Goal: Information Seeking & Learning: Learn about a topic

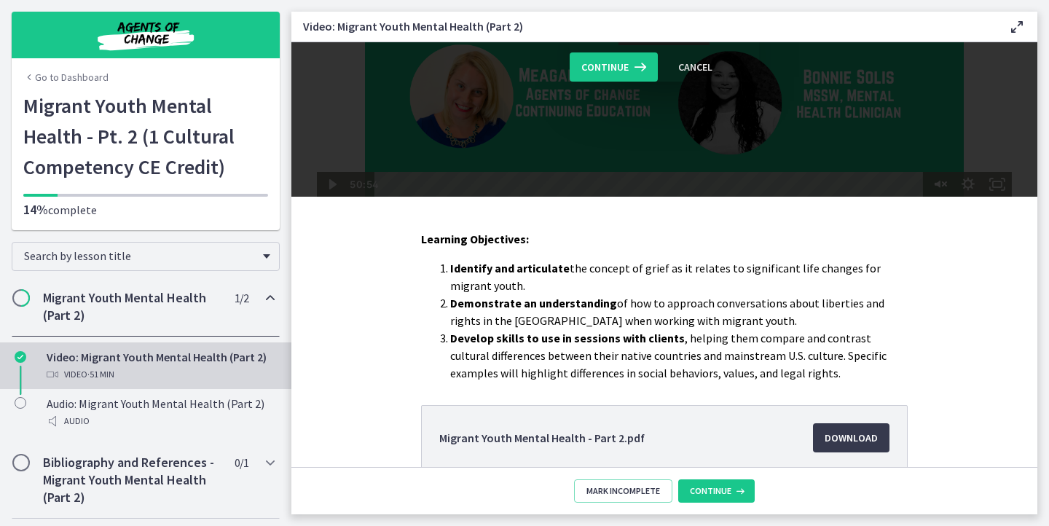
scroll to position [193, 0]
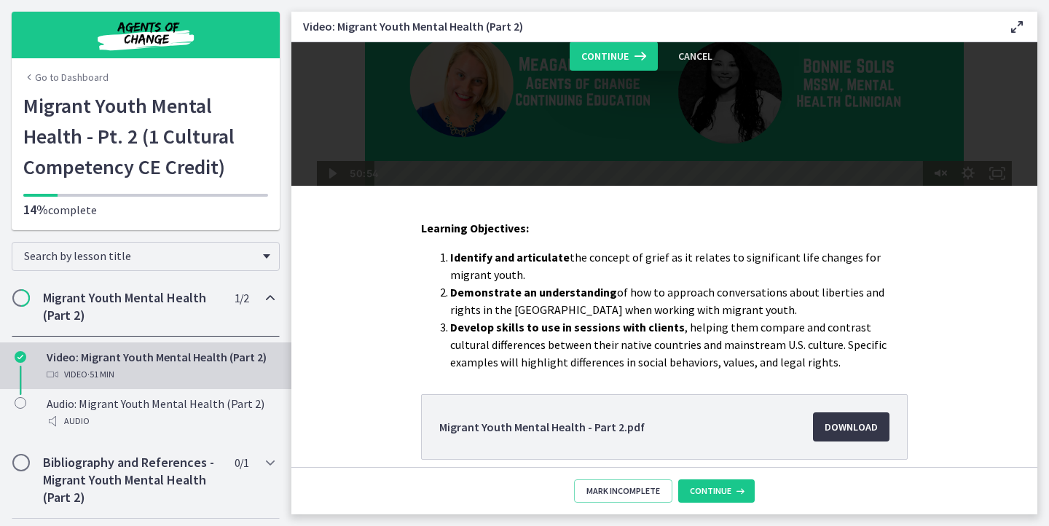
click at [847, 425] on span "Download Opens in a new window" at bounding box center [851, 426] width 53 height 17
click at [737, 493] on icon at bounding box center [738, 491] width 15 height 12
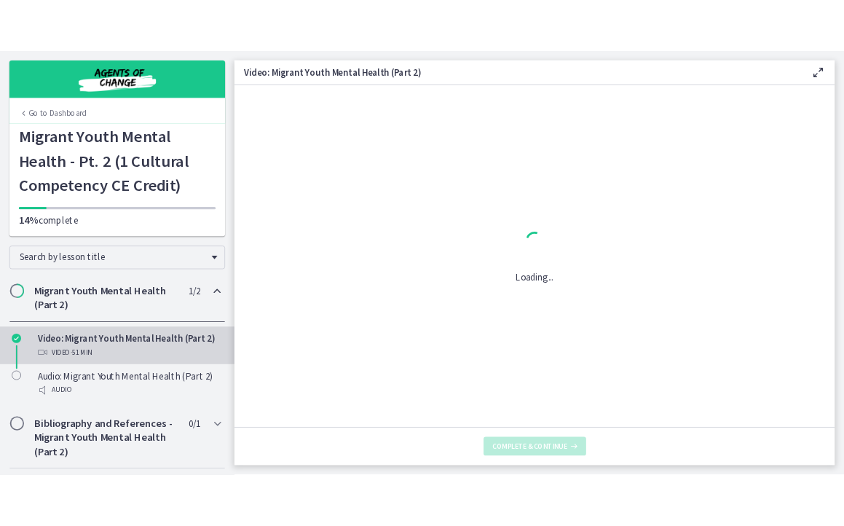
scroll to position [0, 0]
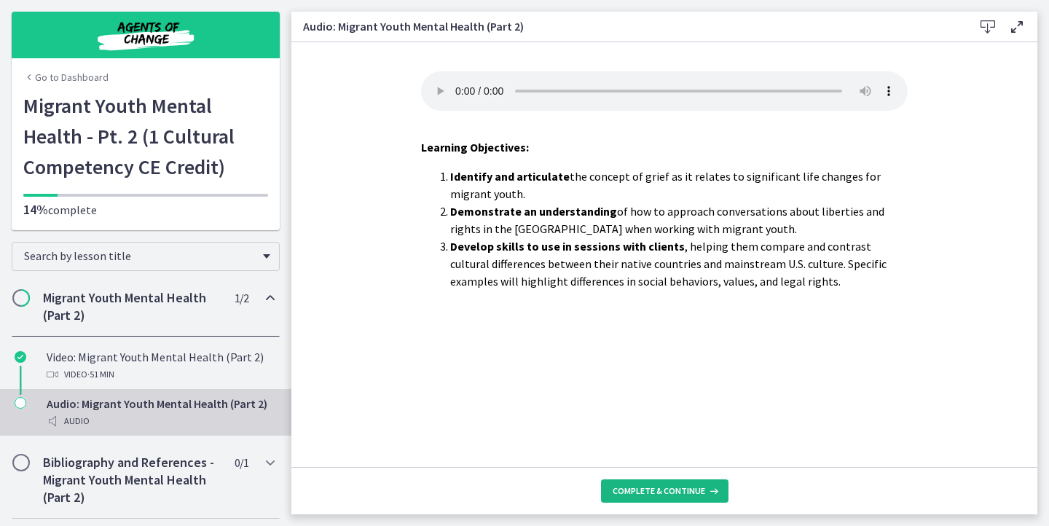
click at [653, 487] on span "Complete & continue" at bounding box center [659, 491] width 93 height 12
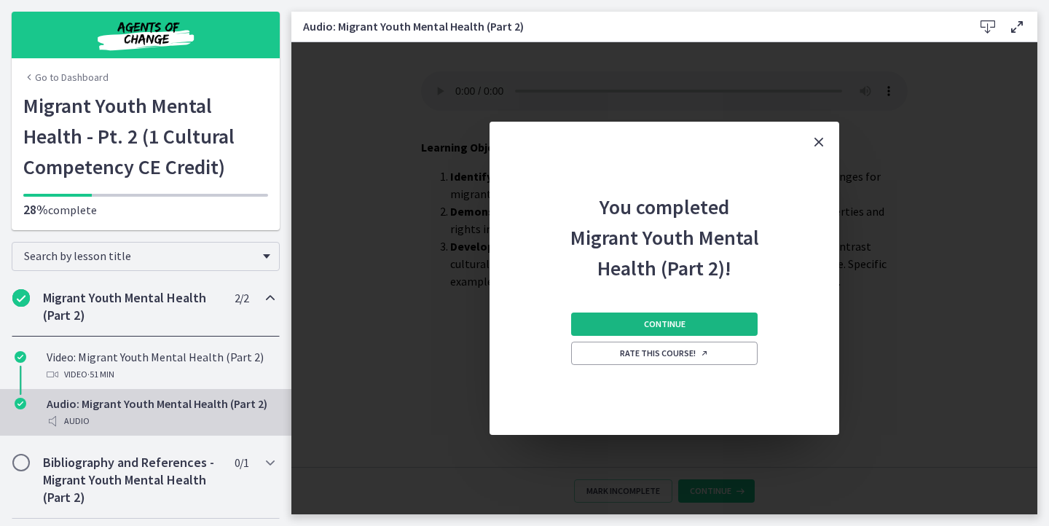
click at [694, 326] on button "Continue" at bounding box center [664, 324] width 186 height 23
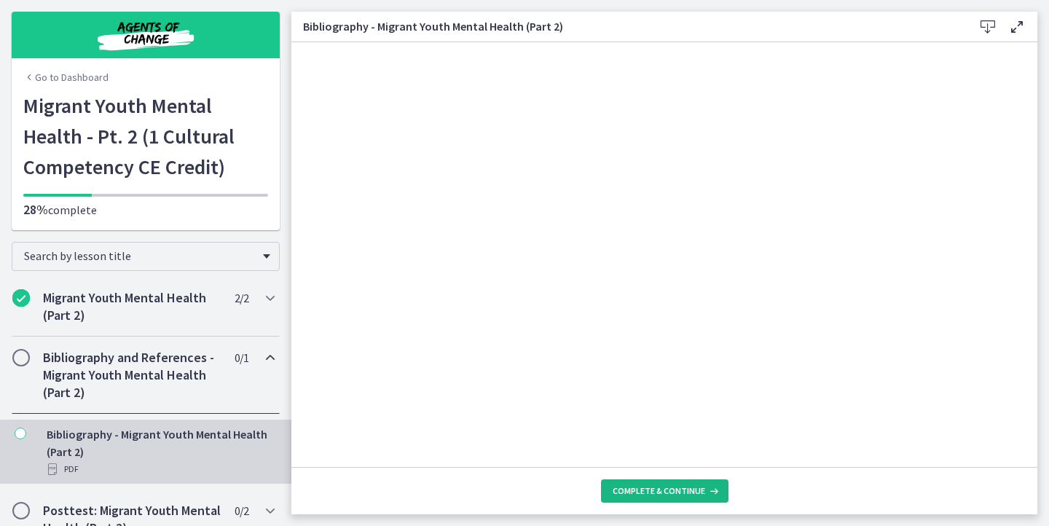
click at [690, 481] on button "Complete & continue" at bounding box center [664, 490] width 127 height 23
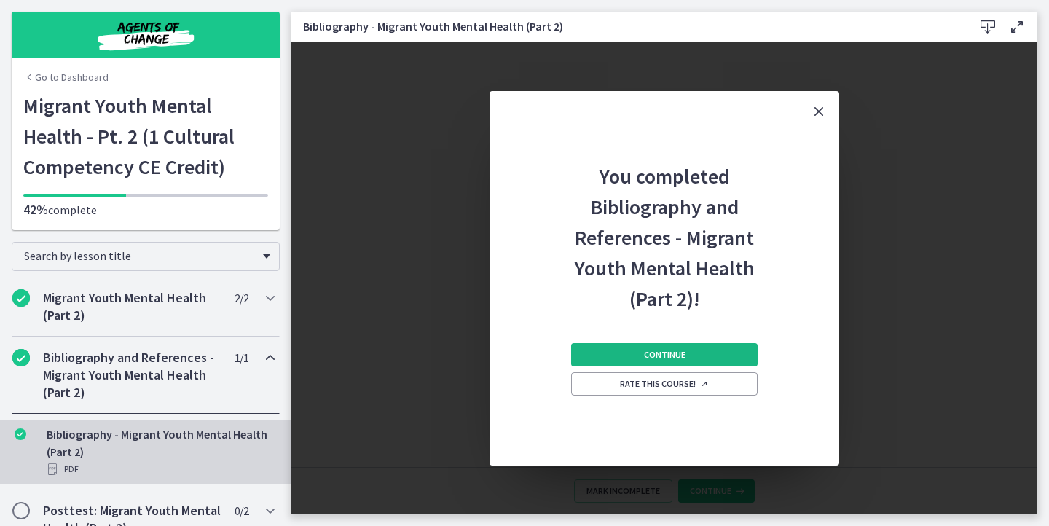
click at [682, 364] on button "Continue" at bounding box center [664, 354] width 186 height 23
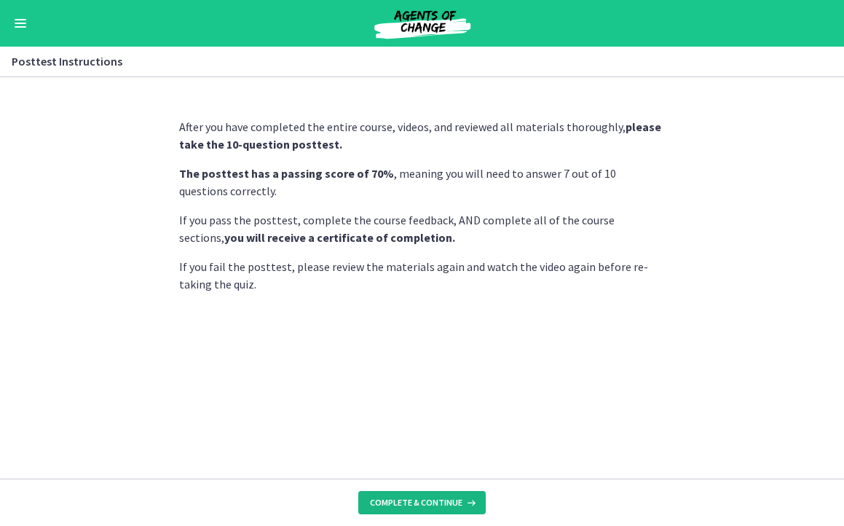
click at [407, 506] on span "Complete & continue" at bounding box center [416, 503] width 93 height 12
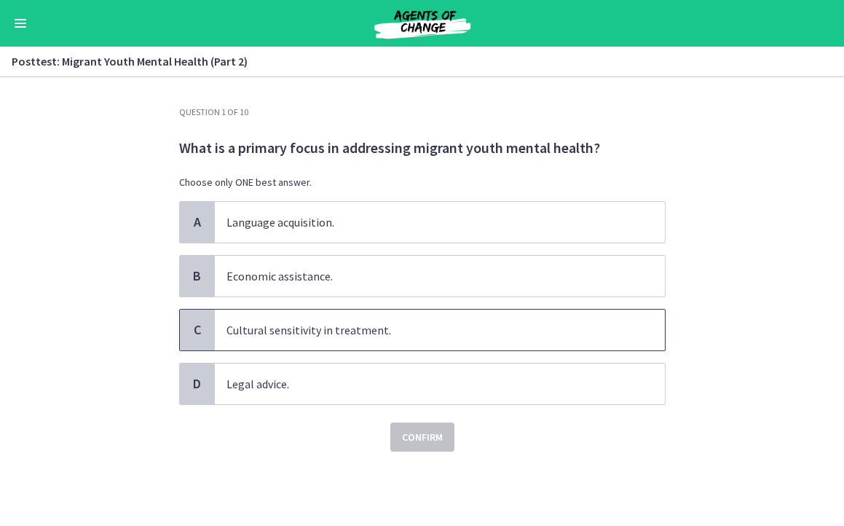
click at [209, 329] on div "C" at bounding box center [197, 330] width 35 height 41
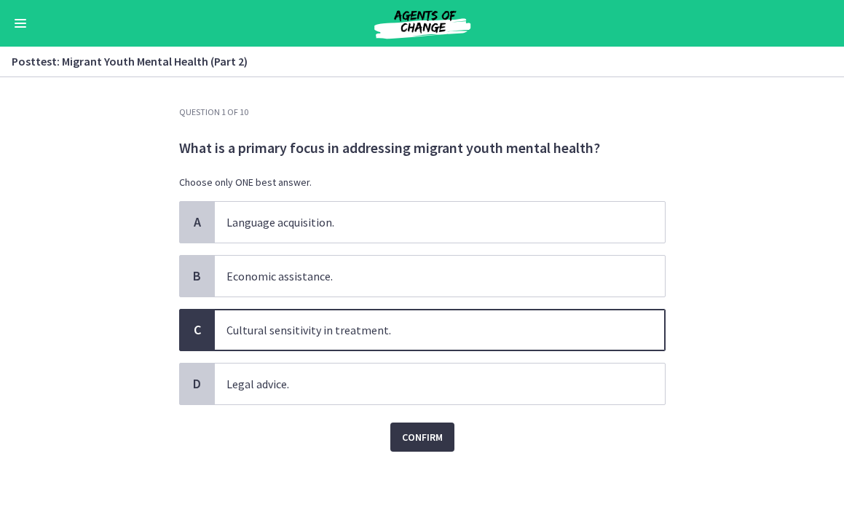
click at [425, 439] on span "Confirm" at bounding box center [422, 436] width 41 height 17
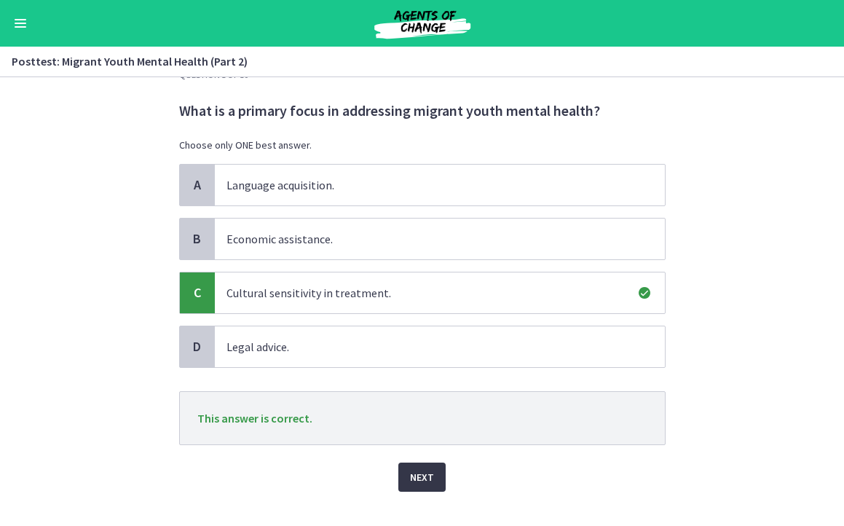
scroll to position [61, 0]
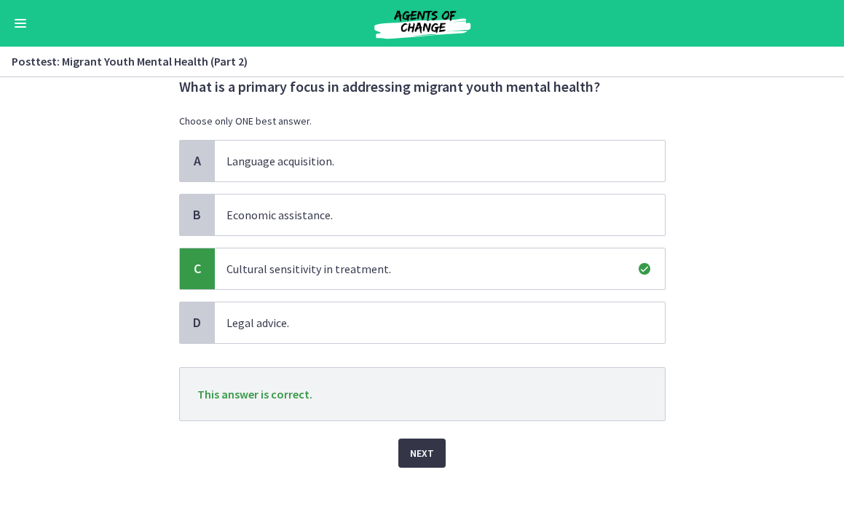
click at [431, 463] on button "Next" at bounding box center [421, 453] width 47 height 29
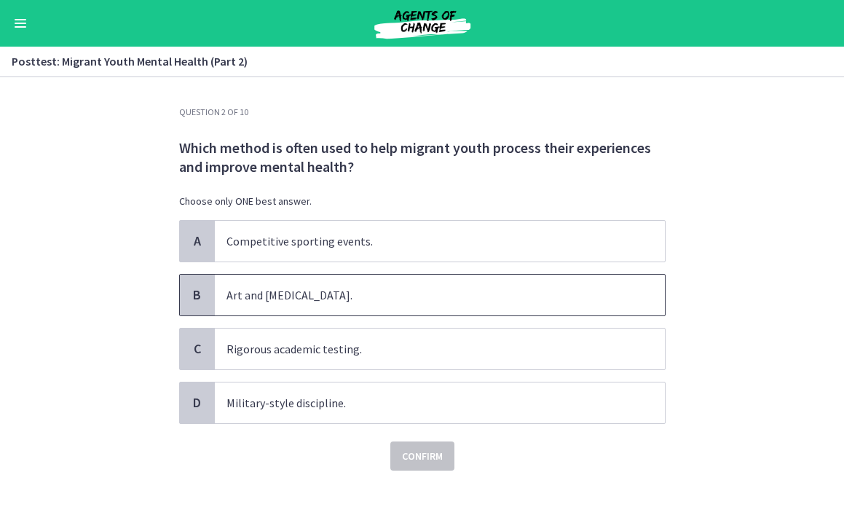
click at [245, 288] on p "Art and music therapy." at bounding box center [426, 294] width 398 height 17
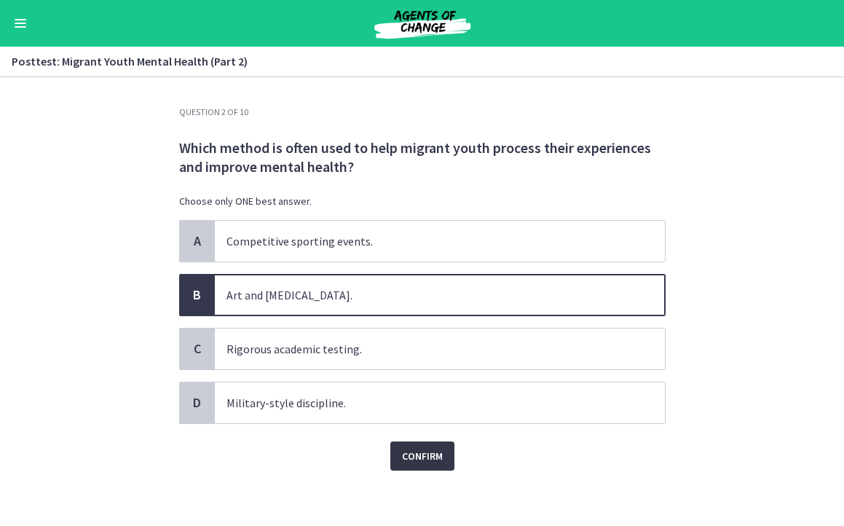
click at [415, 459] on span "Confirm" at bounding box center [422, 455] width 41 height 17
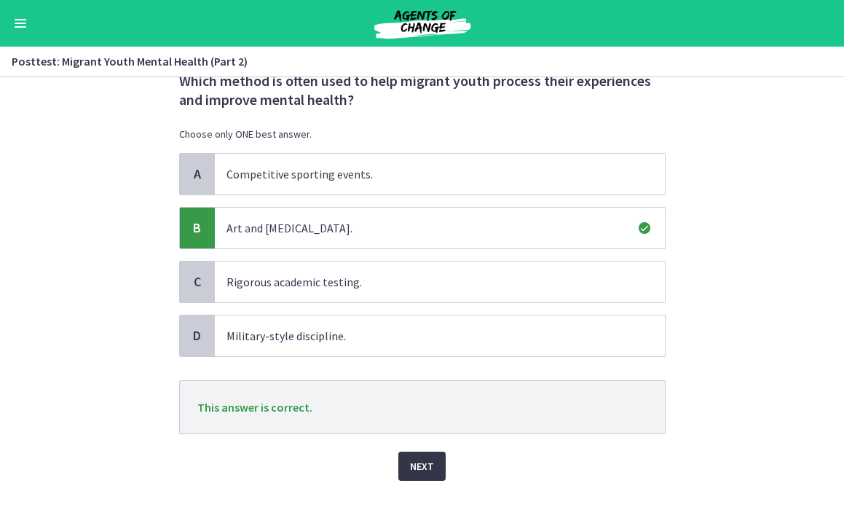
scroll to position [80, 0]
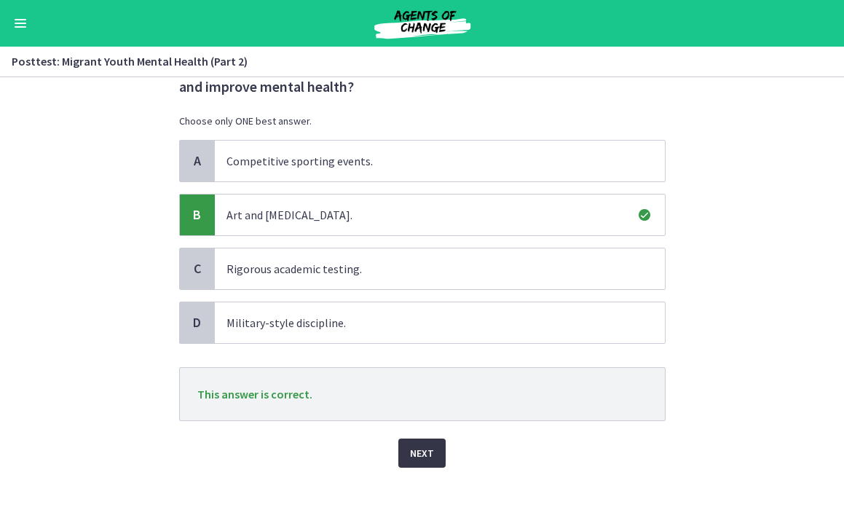
click at [436, 458] on button "Next" at bounding box center [421, 453] width 47 height 29
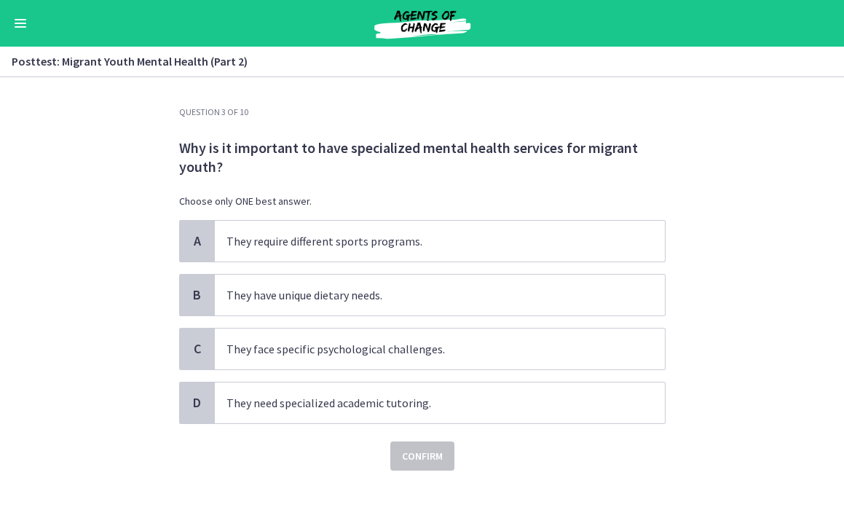
scroll to position [3, 0]
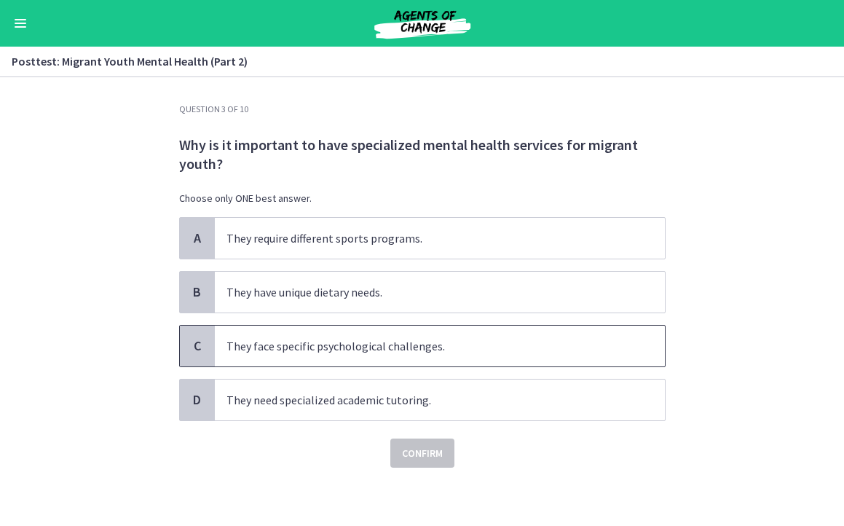
click at [263, 344] on p "They face specific psychological challenges." at bounding box center [426, 345] width 398 height 17
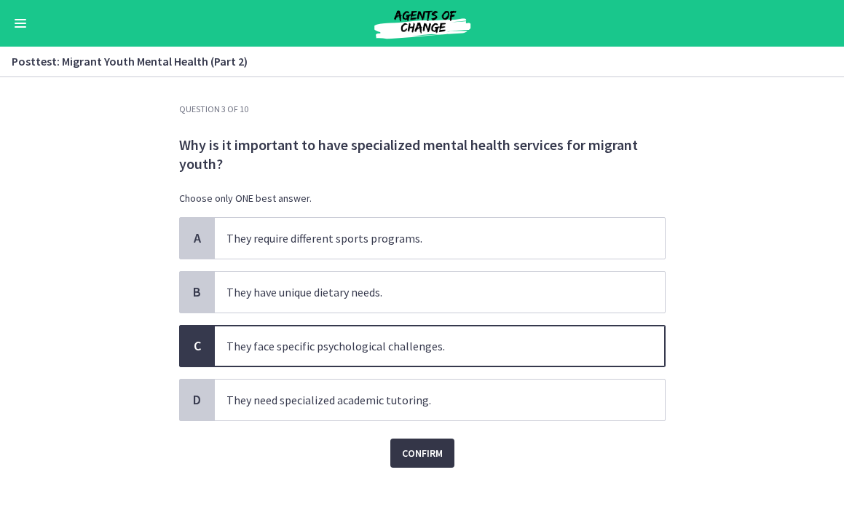
click at [402, 447] on span "Confirm" at bounding box center [422, 452] width 41 height 17
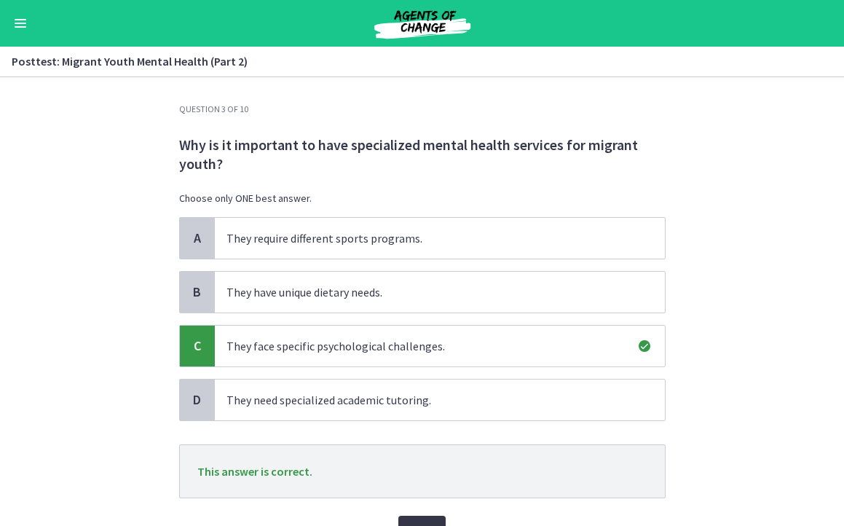
scroll to position [16, 0]
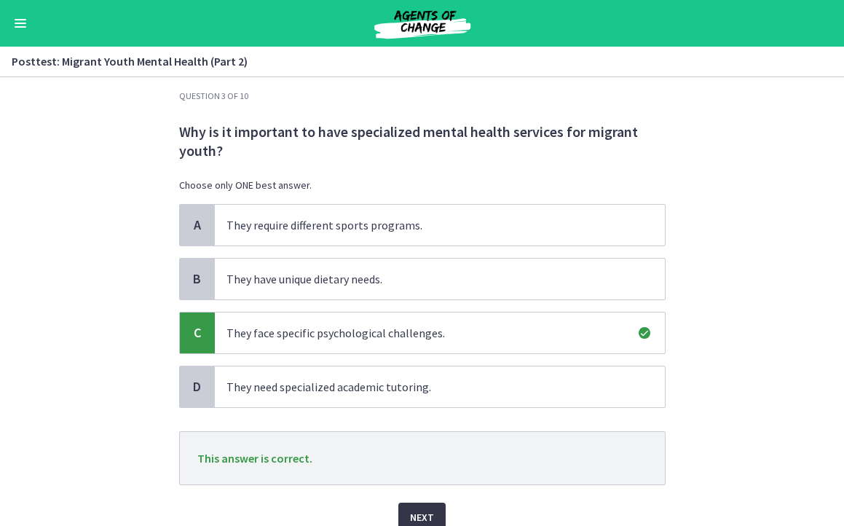
click at [419, 503] on button "Next" at bounding box center [421, 517] width 47 height 29
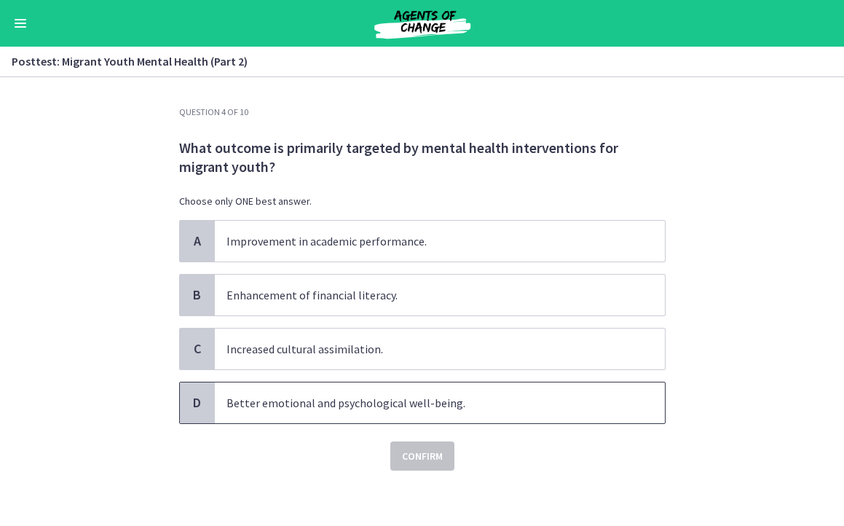
click at [252, 410] on p "Better emotional and psychological well-being." at bounding box center [426, 402] width 398 height 17
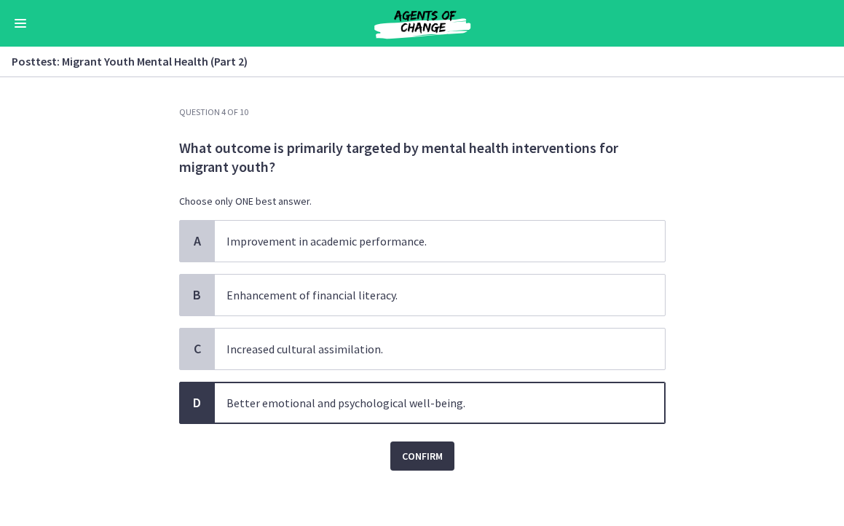
click at [401, 467] on button "Confirm" at bounding box center [422, 455] width 64 height 29
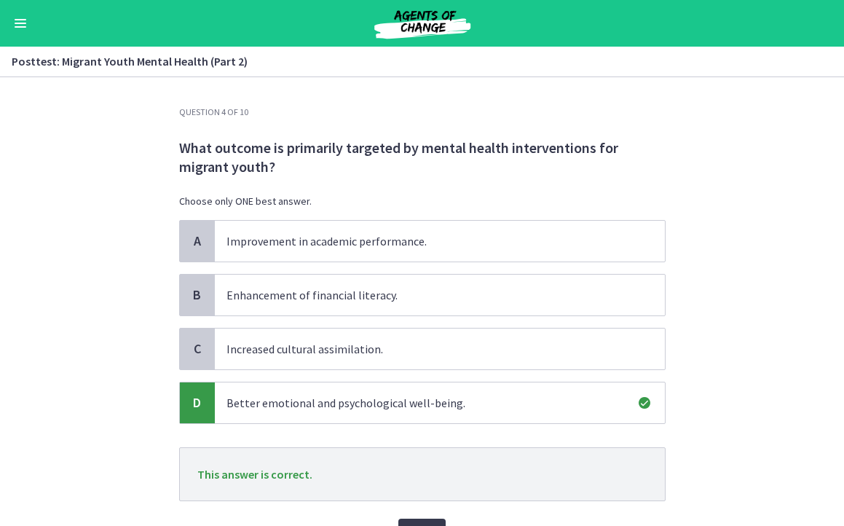
scroll to position [48, 0]
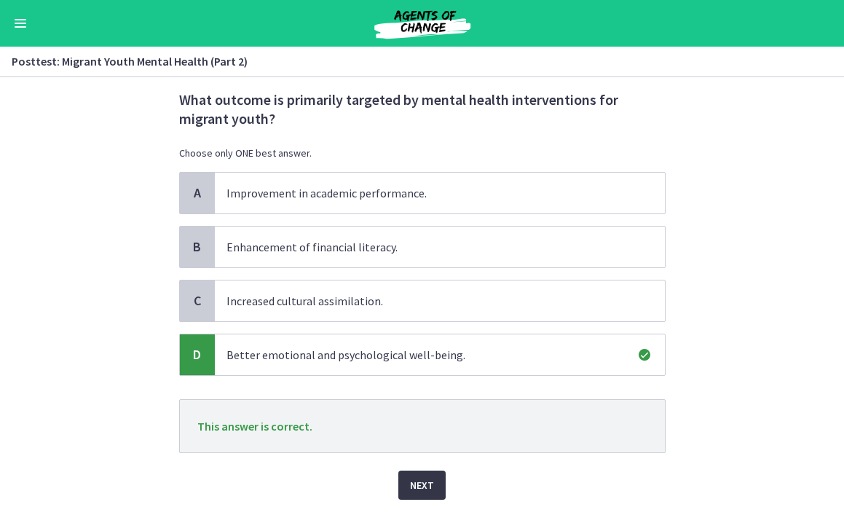
click at [407, 490] on button "Next" at bounding box center [421, 485] width 47 height 29
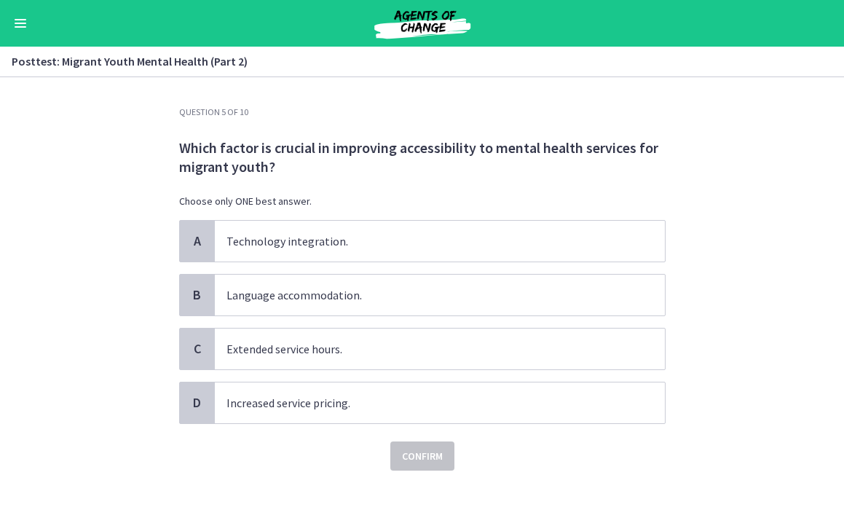
scroll to position [3, 0]
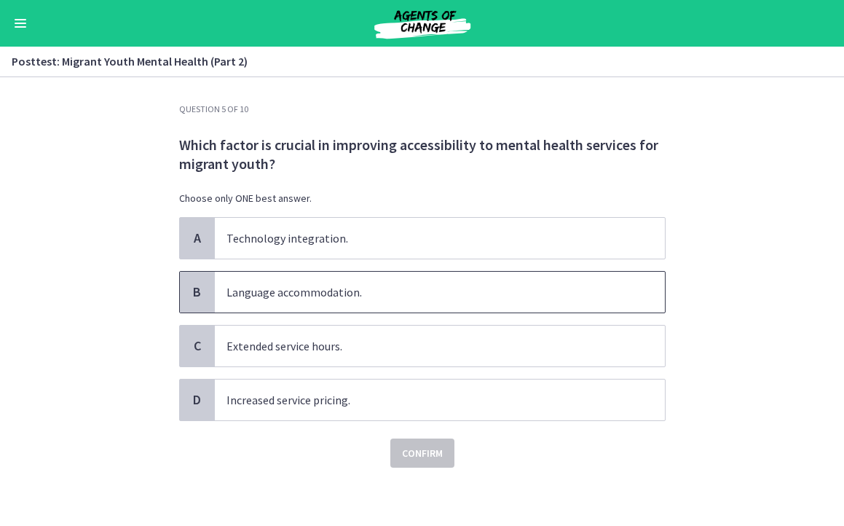
click at [205, 293] on div "B" at bounding box center [197, 292] width 35 height 41
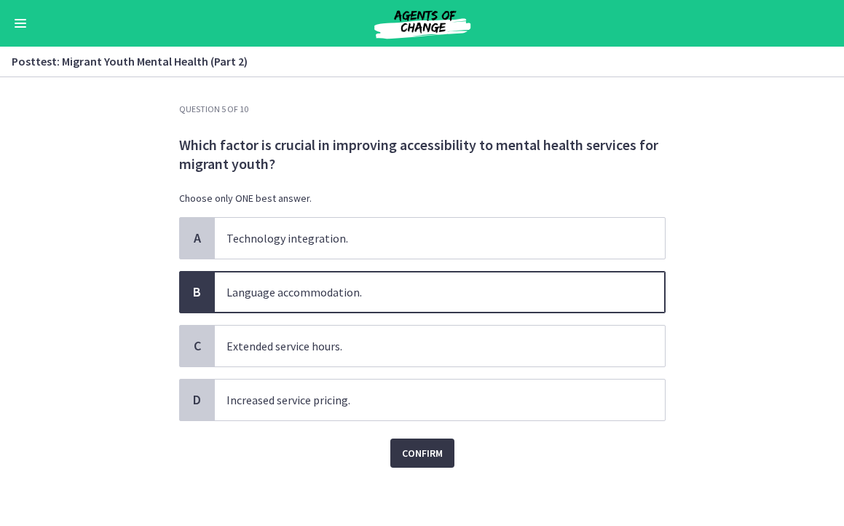
click at [420, 463] on button "Confirm" at bounding box center [422, 453] width 64 height 29
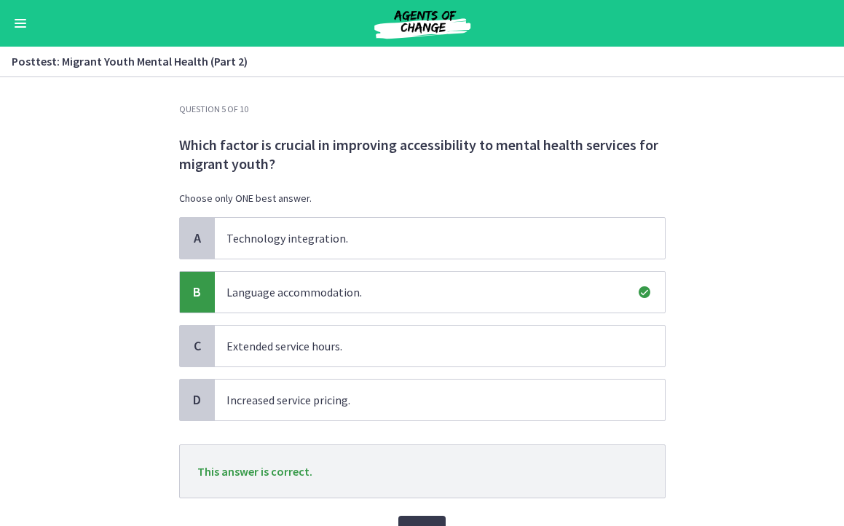
scroll to position [55, 0]
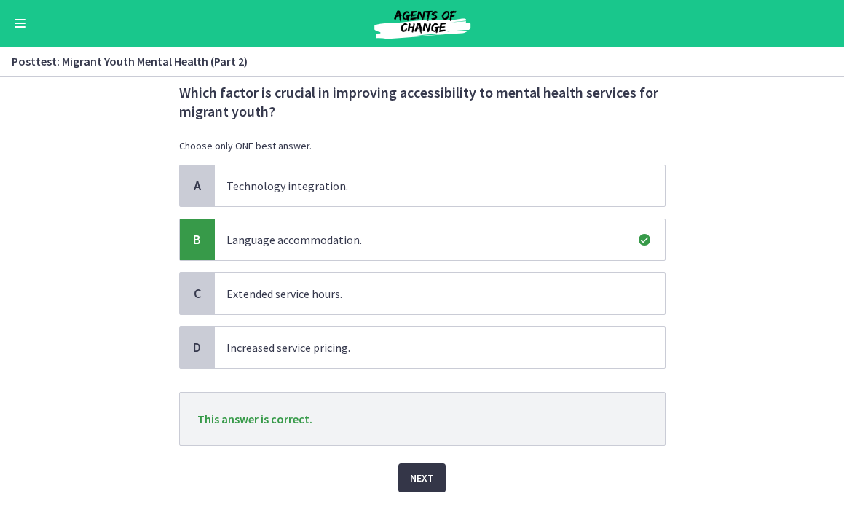
click at [436, 487] on button "Next" at bounding box center [421, 477] width 47 height 29
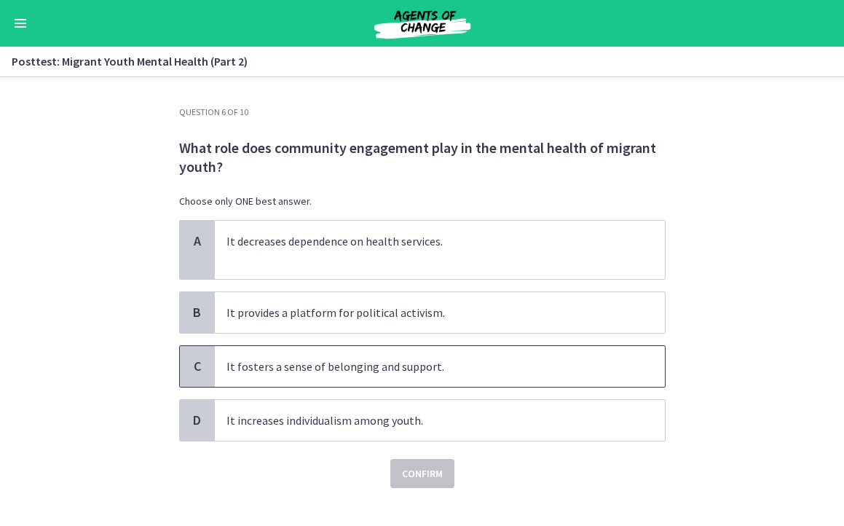
click at [251, 364] on p "It fosters a sense of belonging and support." at bounding box center [426, 366] width 398 height 17
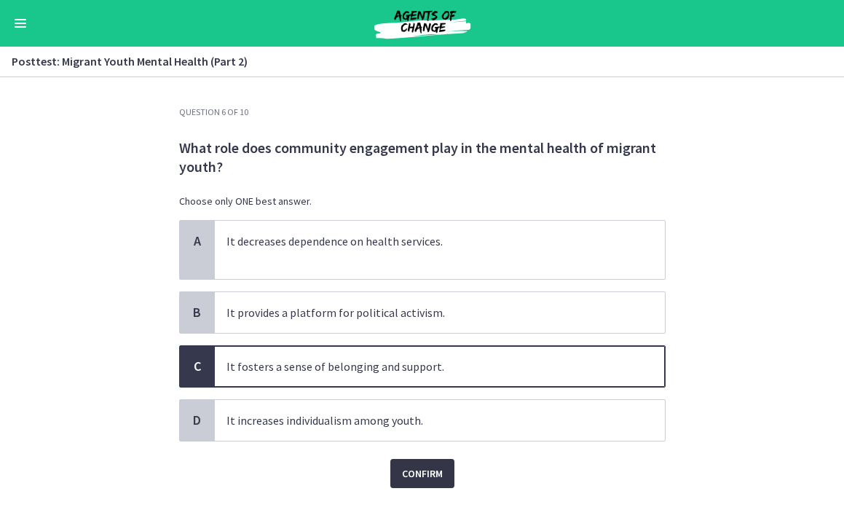
click at [423, 475] on span "Confirm" at bounding box center [422, 473] width 41 height 17
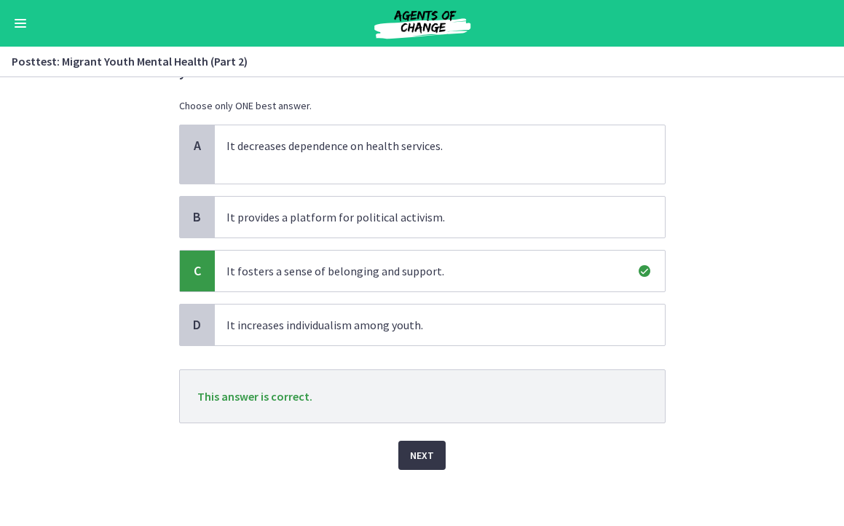
scroll to position [98, 0]
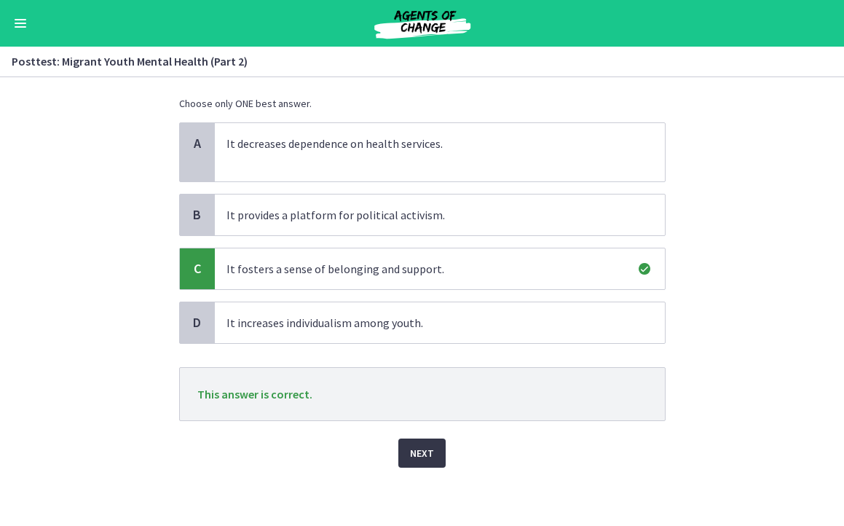
click at [426, 451] on span "Next" at bounding box center [422, 452] width 24 height 17
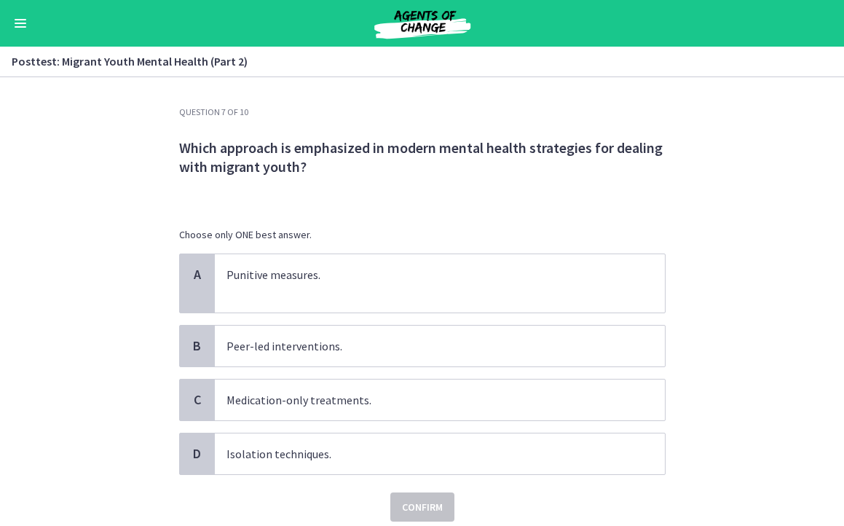
click at [89, 230] on section "Question 7 of 10 Which approach is emphasized in modern mental health strategie…" at bounding box center [422, 301] width 844 height 449
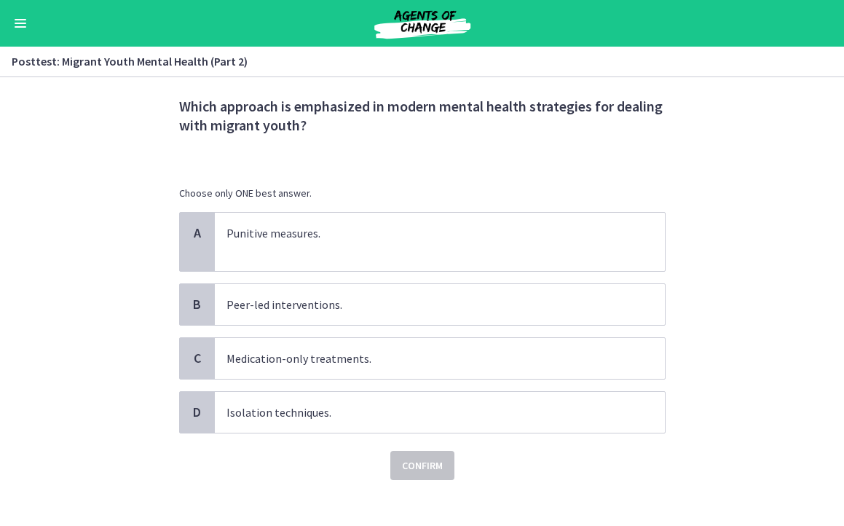
scroll to position [54, 0]
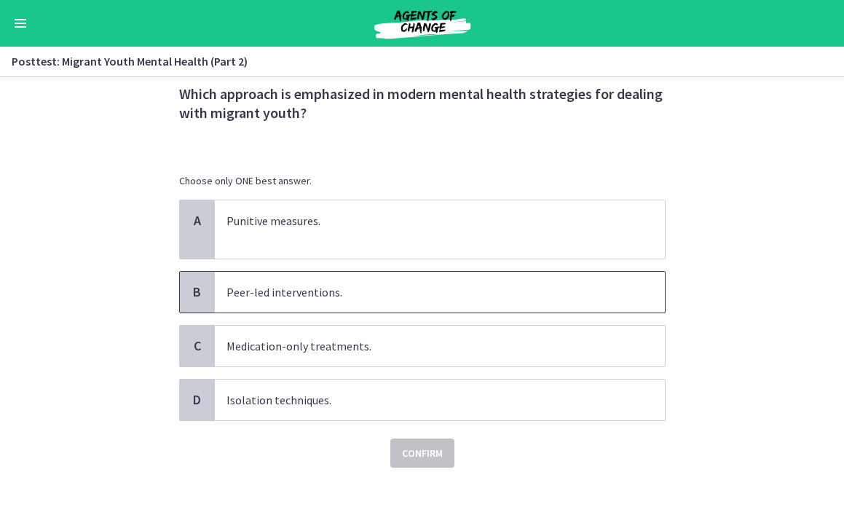
click at [244, 289] on p "Peer-led interventions." at bounding box center [426, 291] width 398 height 17
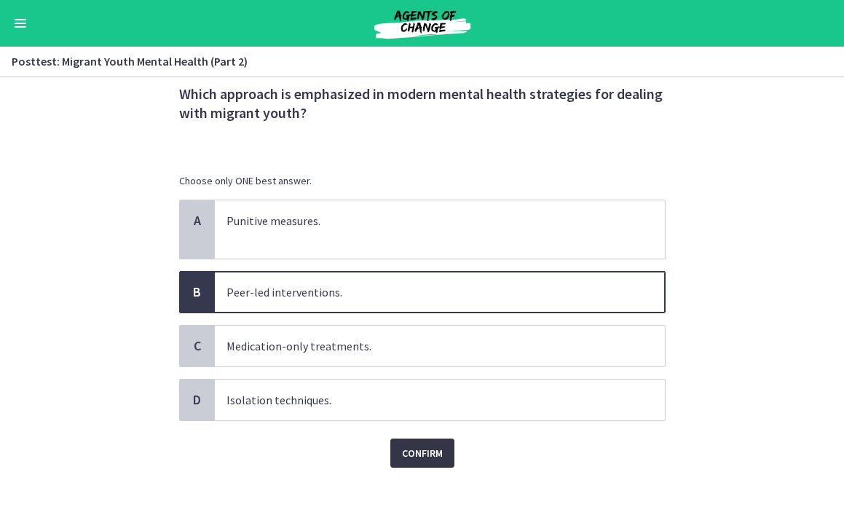
click at [417, 459] on span "Confirm" at bounding box center [422, 452] width 41 height 17
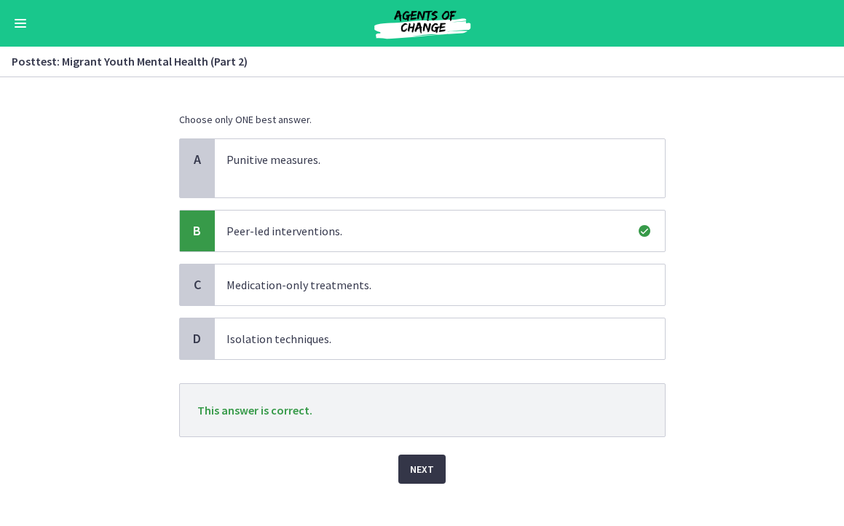
scroll to position [131, 0]
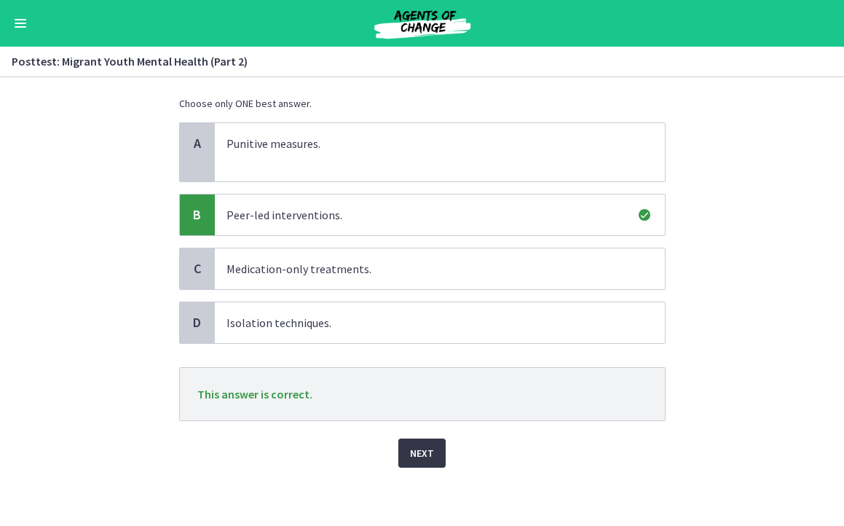
click at [430, 454] on span "Next" at bounding box center [422, 452] width 24 height 17
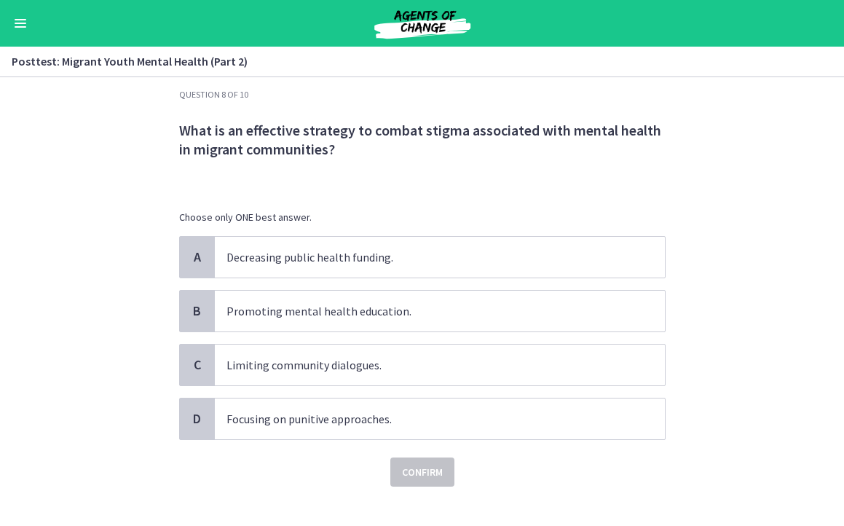
scroll to position [15, 0]
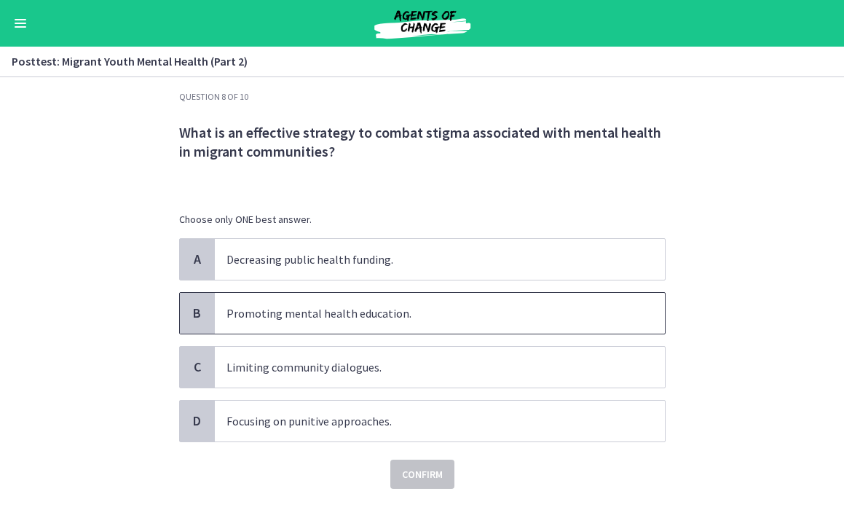
click at [242, 318] on p "Promoting mental health education." at bounding box center [426, 313] width 398 height 17
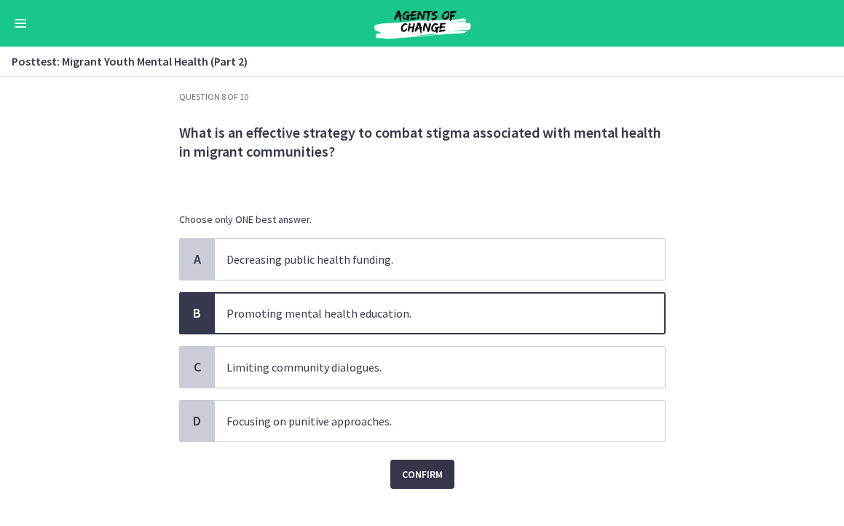
click at [405, 474] on span "Confirm" at bounding box center [422, 474] width 41 height 17
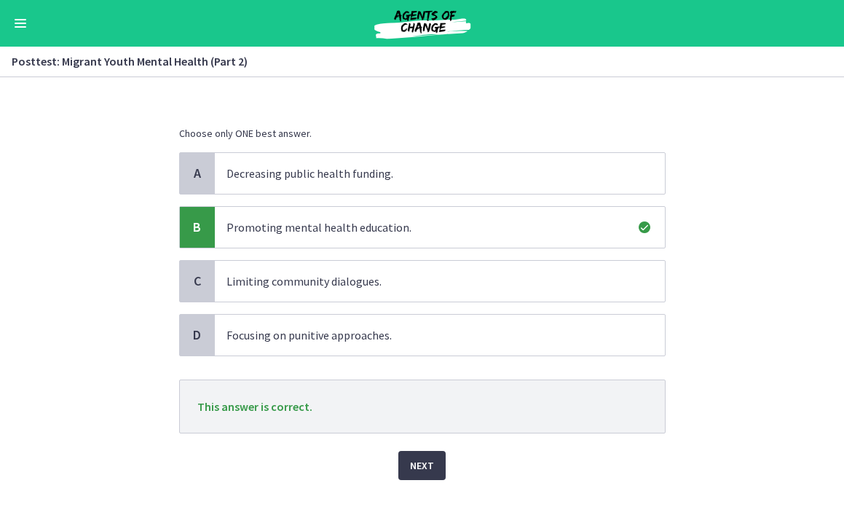
scroll to position [107, 0]
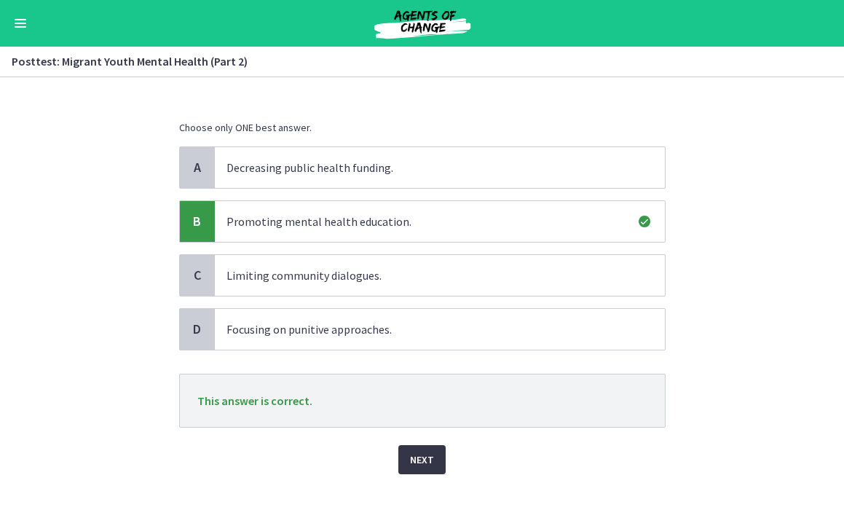
click at [411, 458] on span "Next" at bounding box center [422, 459] width 24 height 17
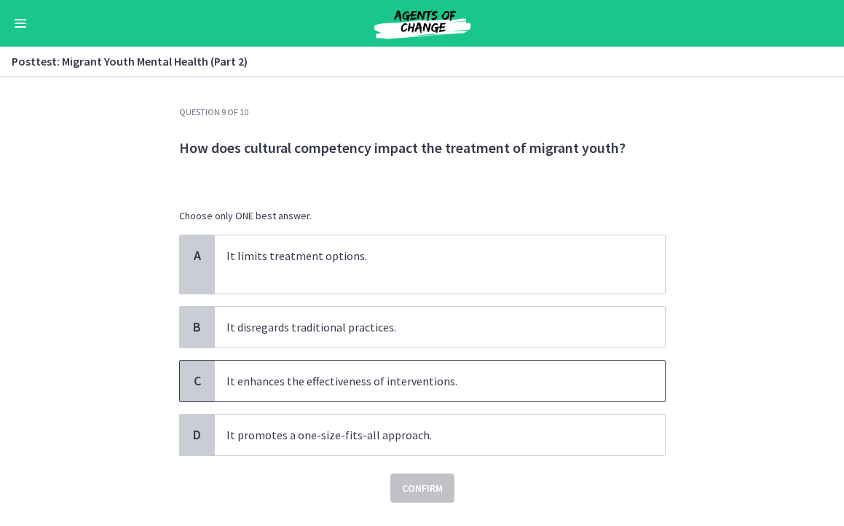
click at [396, 384] on p "It enhances the effectiveness of interventions." at bounding box center [426, 380] width 398 height 17
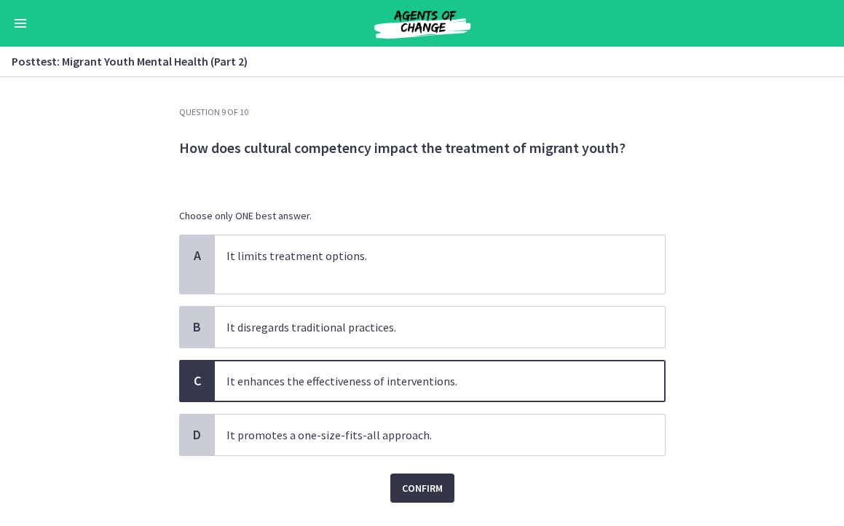
click at [434, 484] on span "Confirm" at bounding box center [422, 487] width 41 height 17
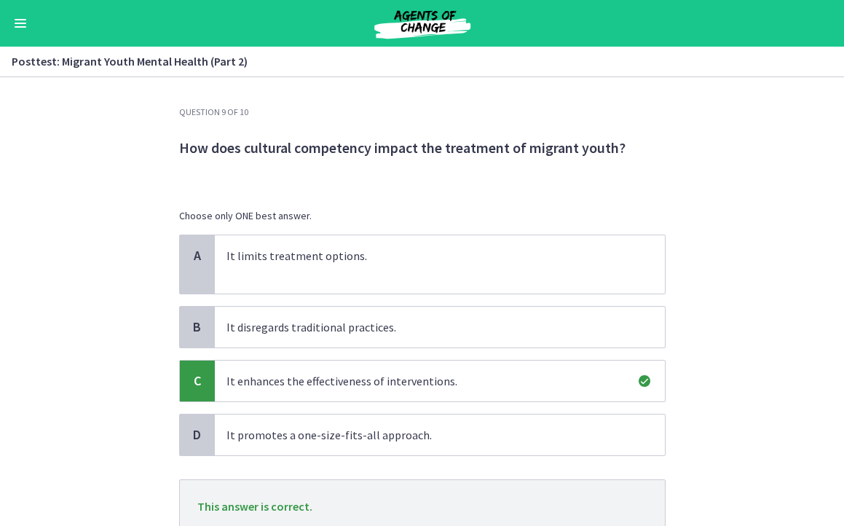
scroll to position [112, 0]
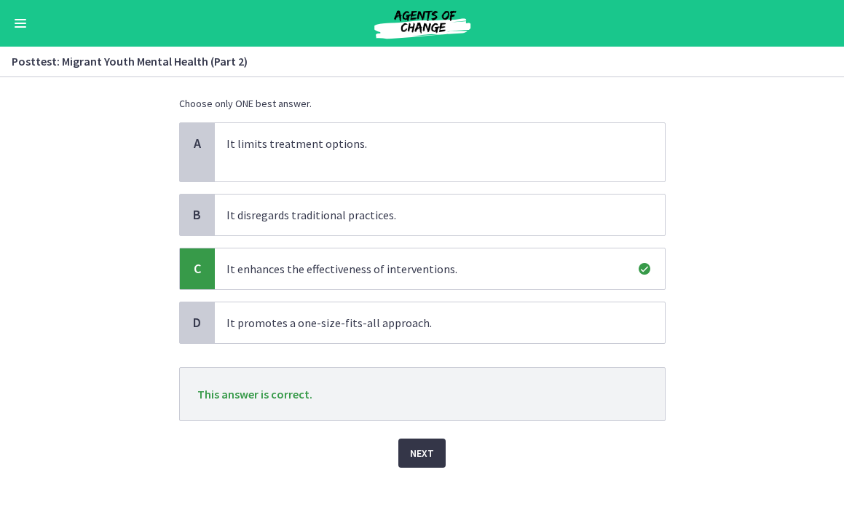
click at [428, 460] on span "Next" at bounding box center [422, 452] width 24 height 17
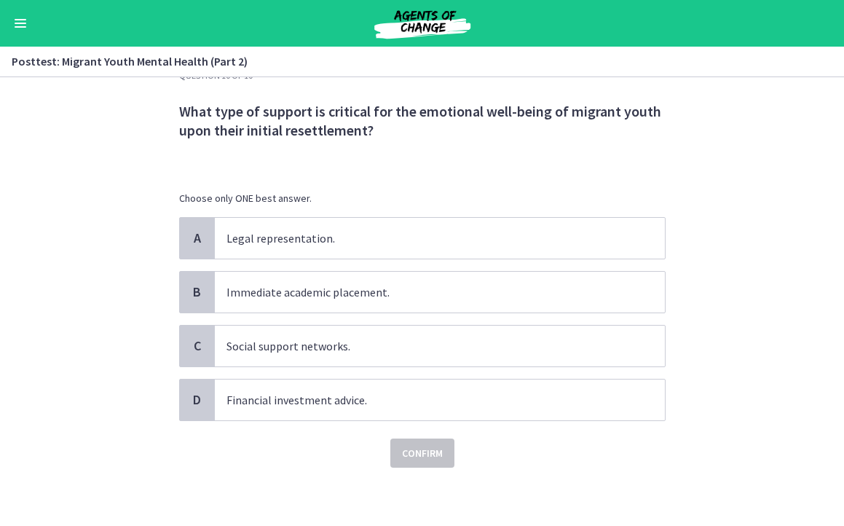
scroll to position [0, 0]
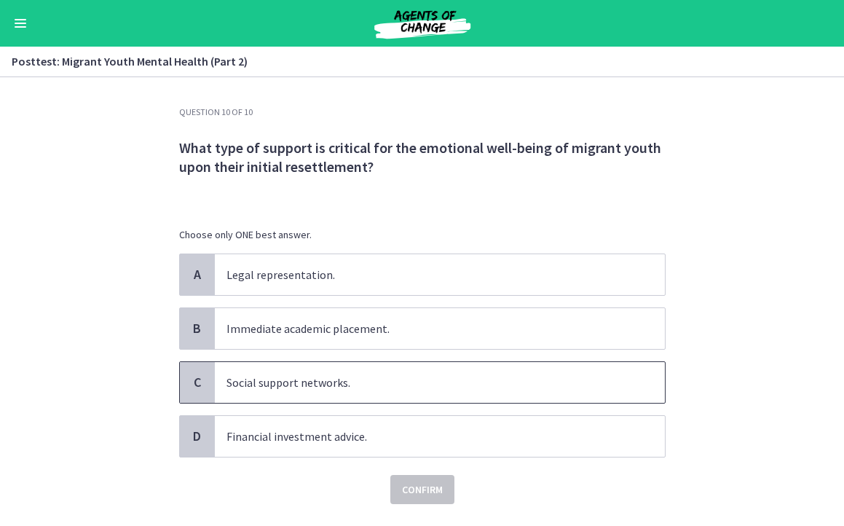
click at [207, 372] on div "C" at bounding box center [197, 382] width 35 height 41
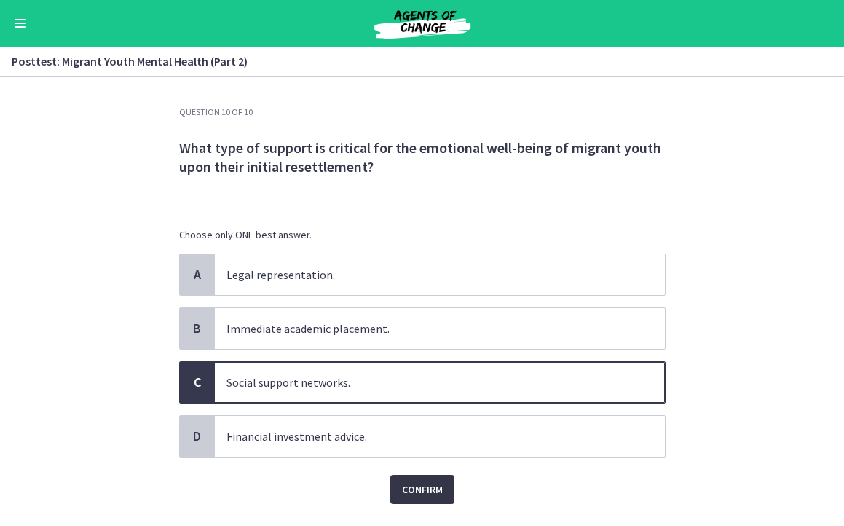
click at [431, 485] on span "Confirm" at bounding box center [422, 489] width 41 height 17
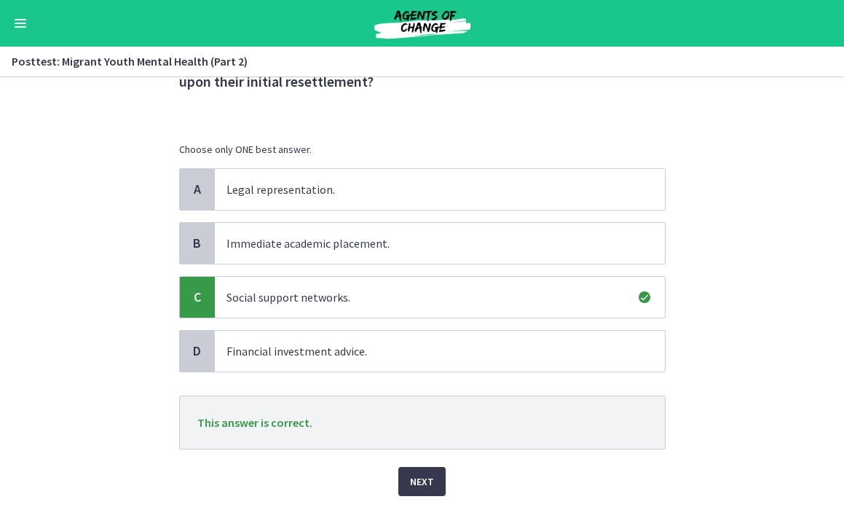
scroll to position [114, 0]
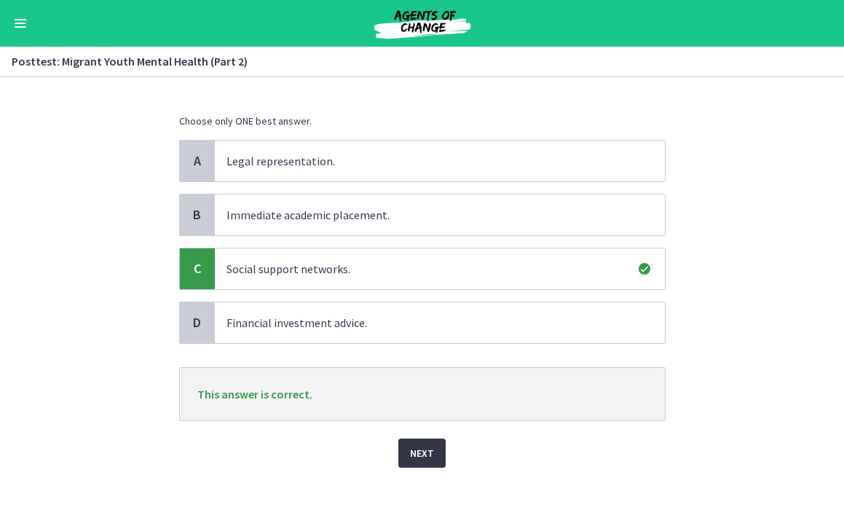
click at [412, 440] on button "Next" at bounding box center [421, 453] width 47 height 29
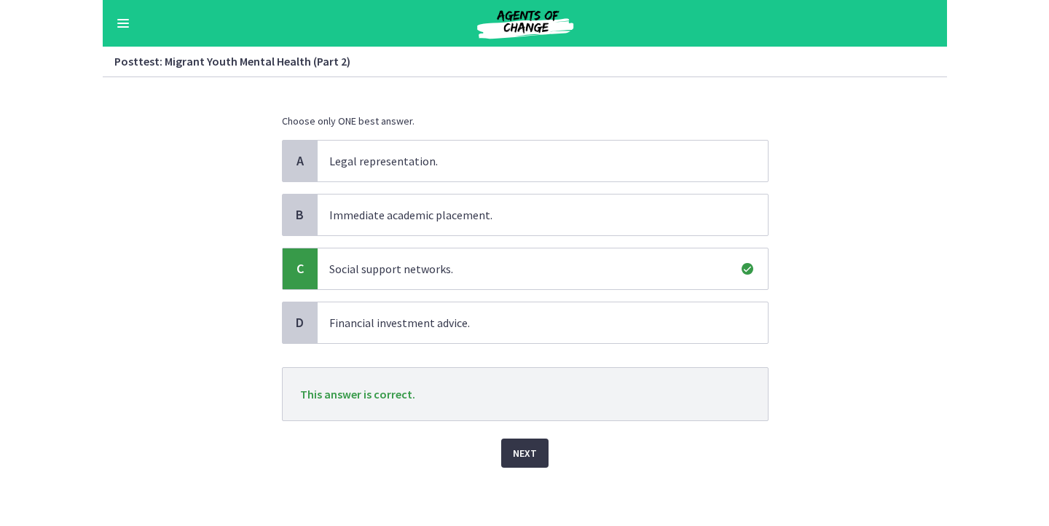
scroll to position [0, 0]
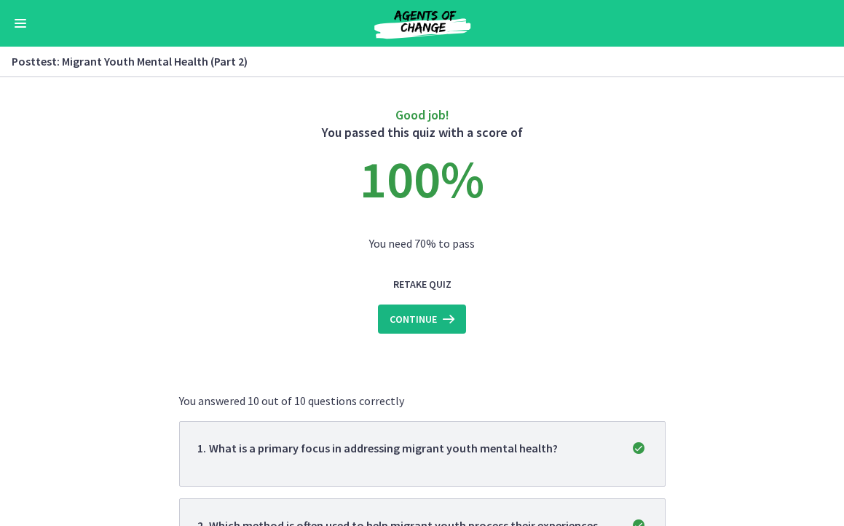
click at [442, 322] on icon at bounding box center [447, 318] width 20 height 17
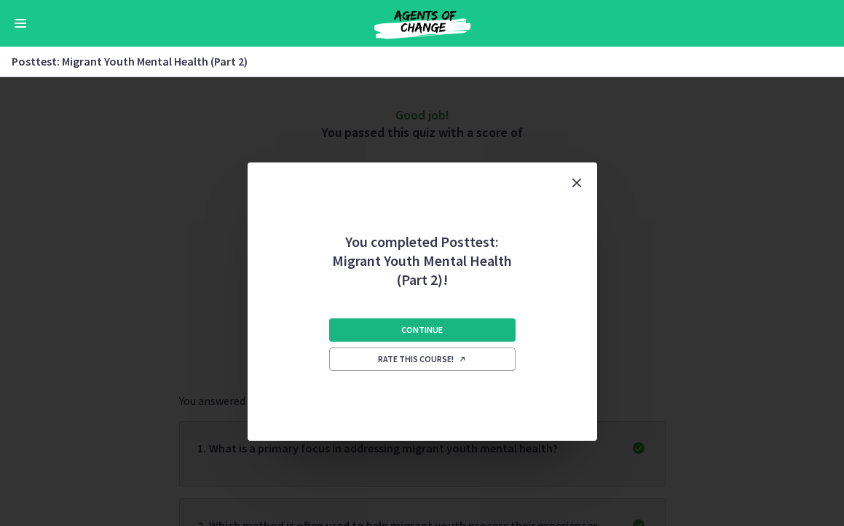
click at [429, 332] on span "Continue" at bounding box center [422, 330] width 42 height 12
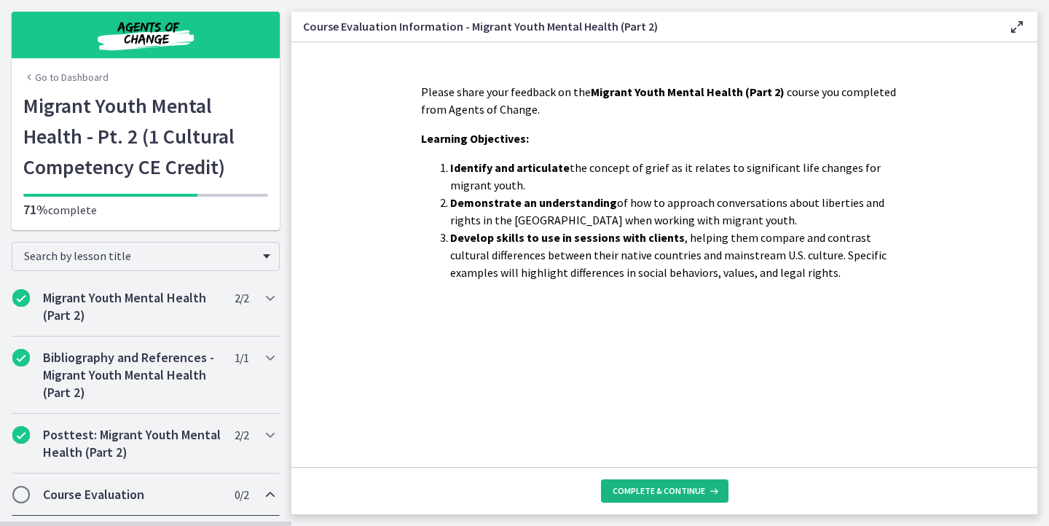
click at [634, 487] on span "Complete & continue" at bounding box center [659, 491] width 93 height 12
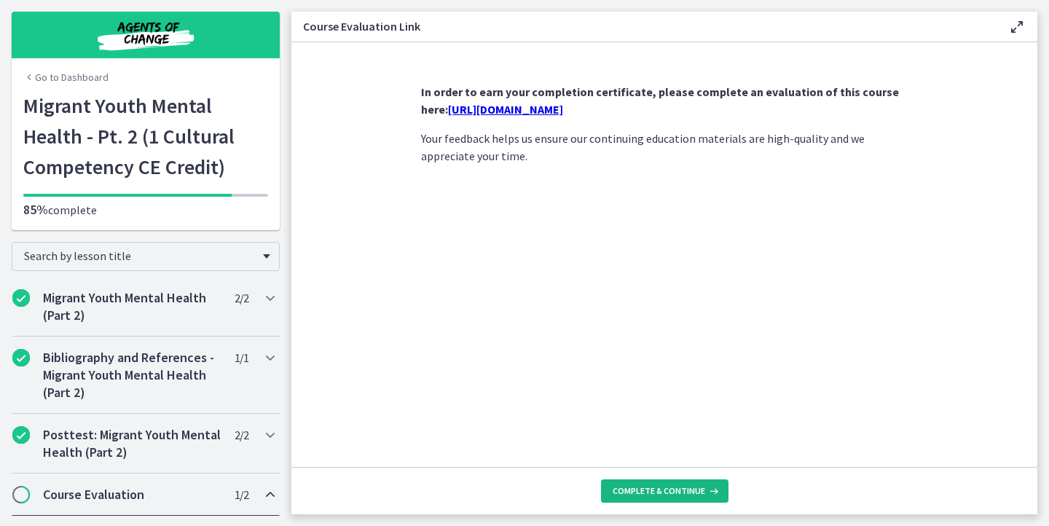
click at [653, 483] on button "Complete & continue" at bounding box center [664, 490] width 127 height 23
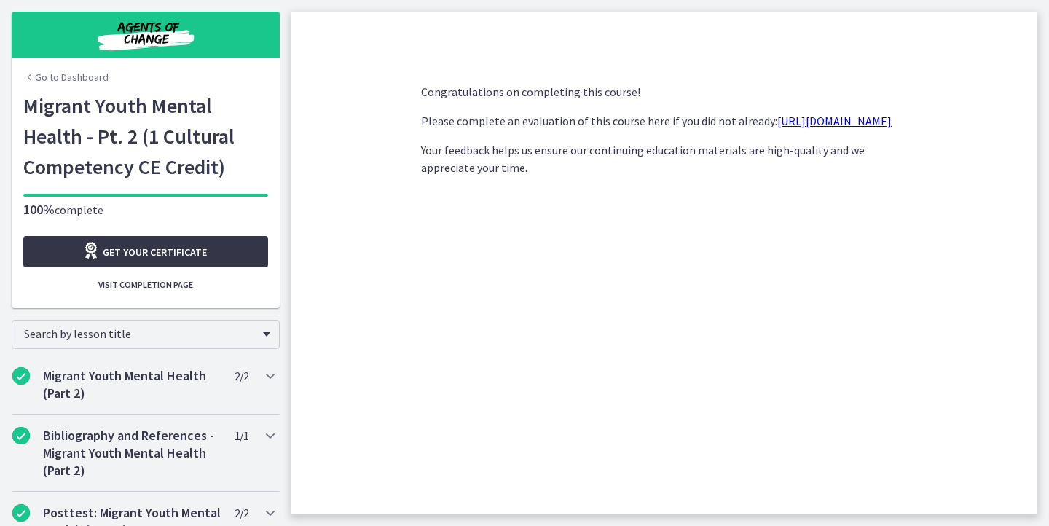
click at [184, 246] on span "Get your certificate" at bounding box center [155, 251] width 104 height 17
click at [70, 79] on link "Go to Dashboard" at bounding box center [65, 77] width 85 height 15
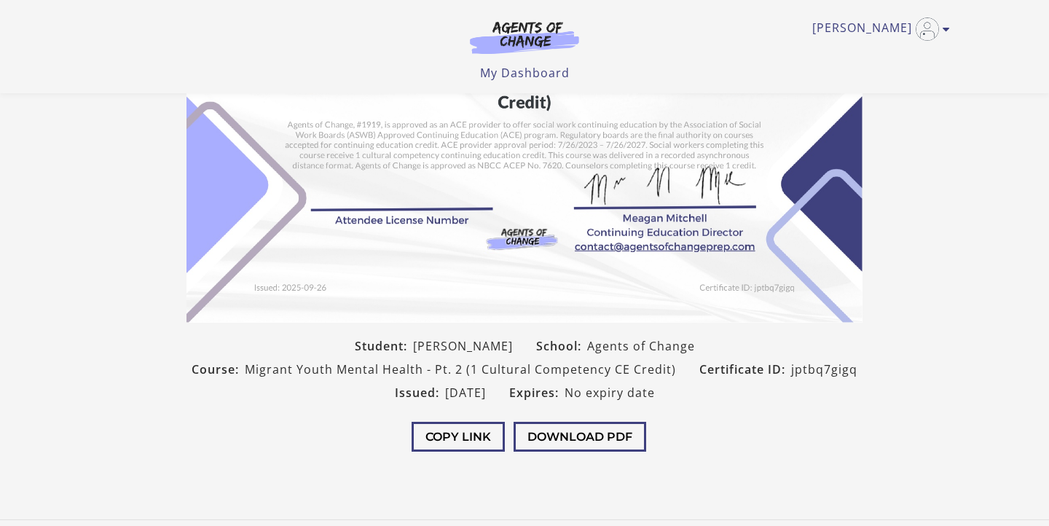
scroll to position [290, 0]
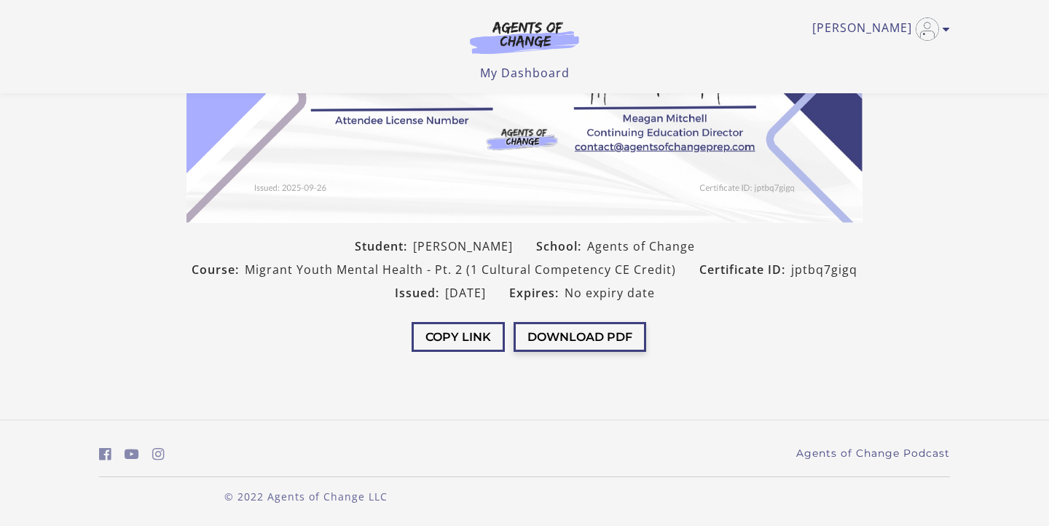
click at [554, 329] on button "Download PDF" at bounding box center [580, 337] width 133 height 30
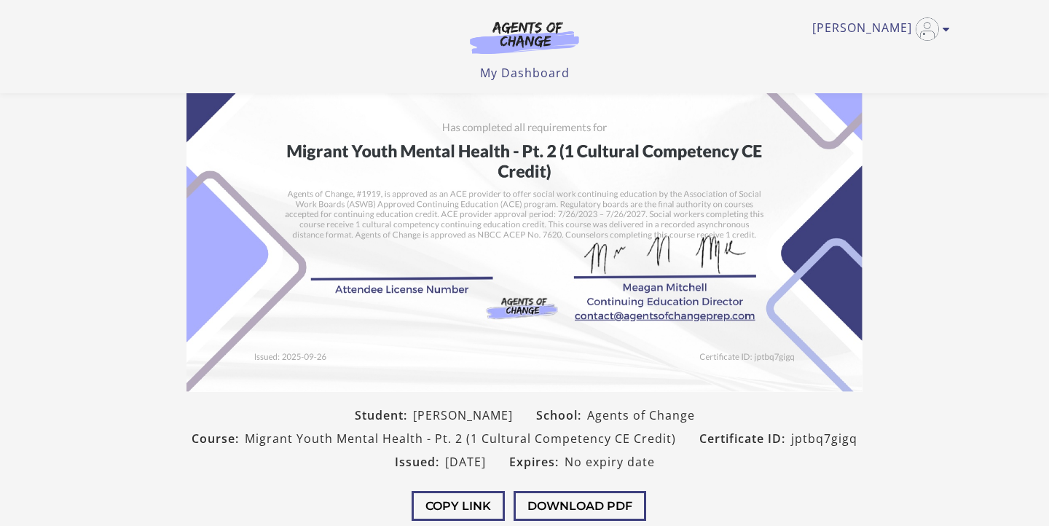
scroll to position [117, 0]
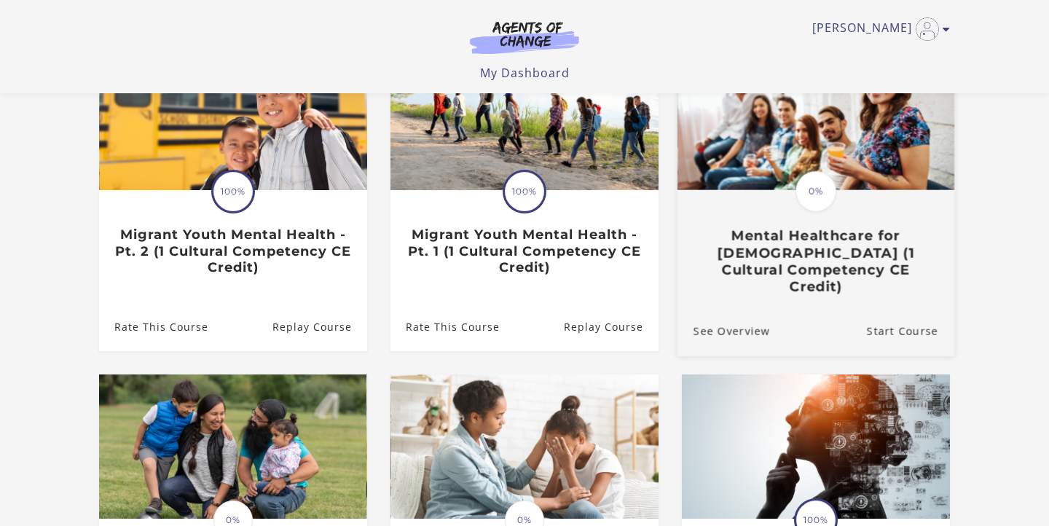
scroll to position [154, 0]
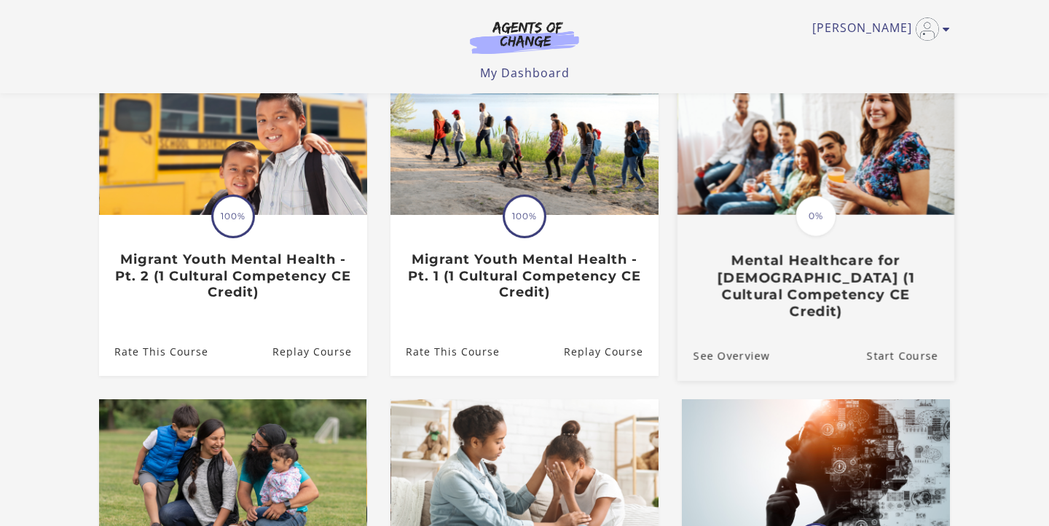
click at [793, 271] on h3 "Mental Healthcare for [DEMOGRAPHIC_DATA] (1 Cultural Competency CE Credit)" at bounding box center [816, 286] width 245 height 68
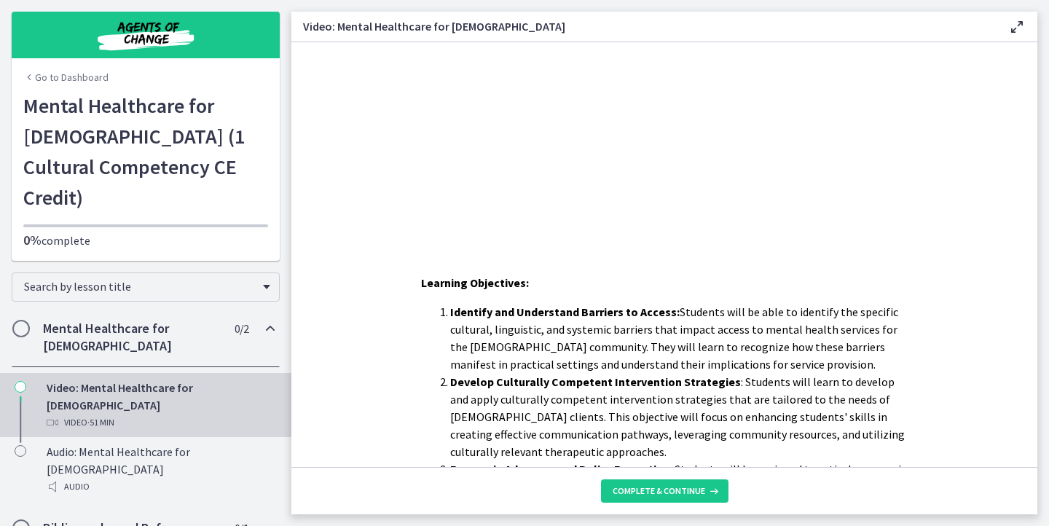
scroll to position [361, 0]
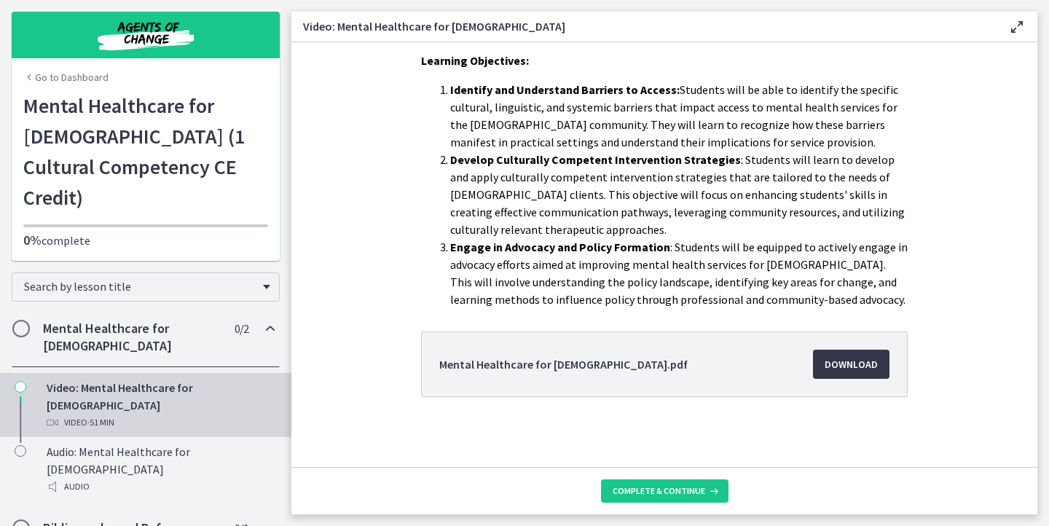
click at [844, 365] on span "Download Opens in a new window" at bounding box center [851, 364] width 53 height 17
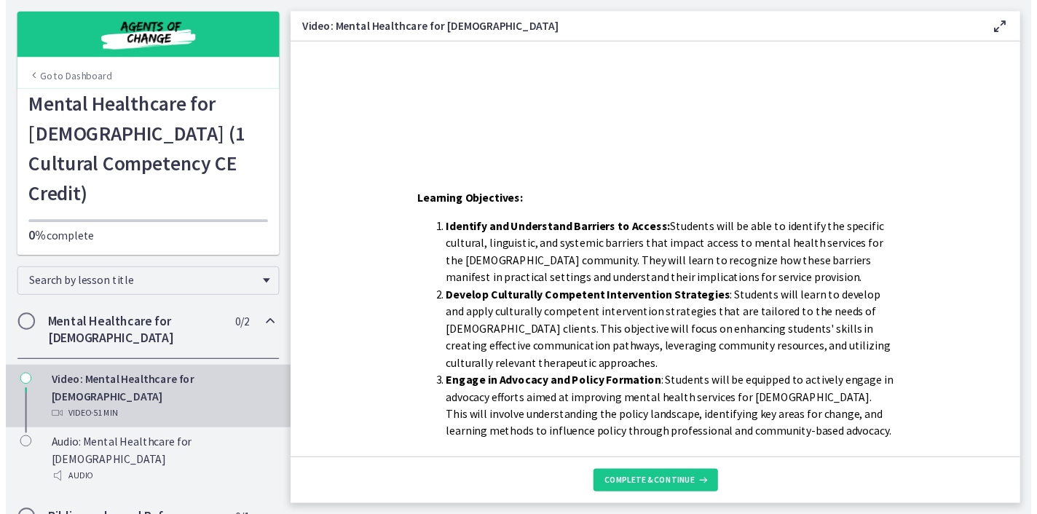
scroll to position [0, 0]
